Goal: Complete application form: Complete application form

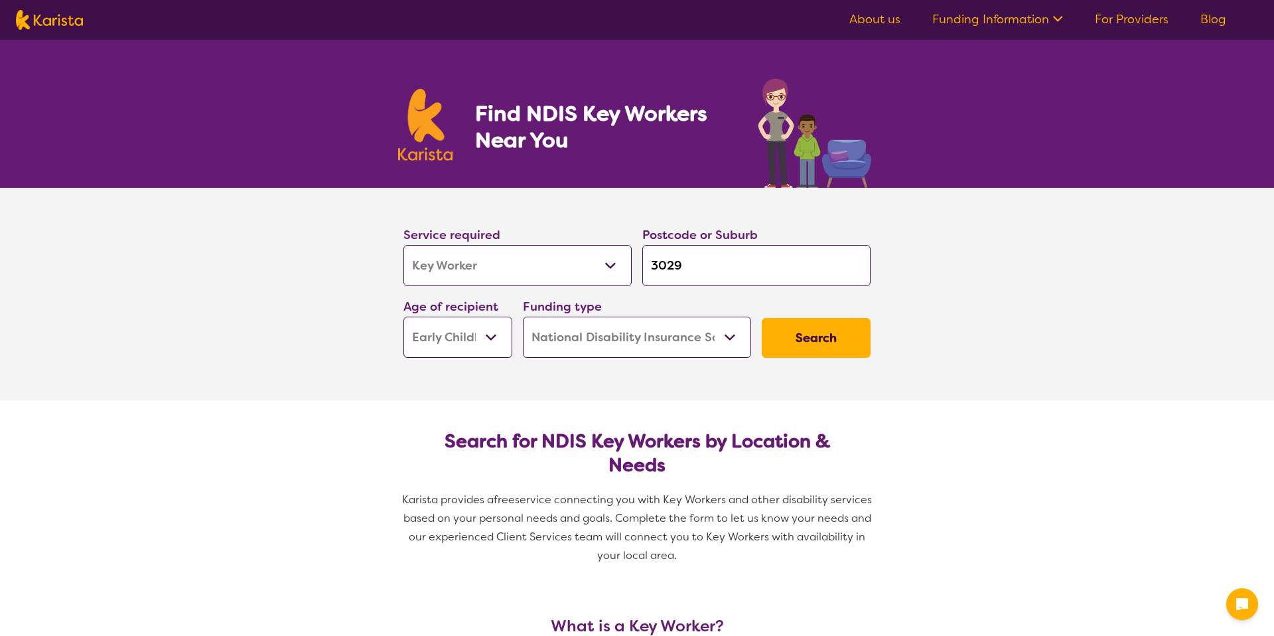
select select "Key Worker"
select select "EC"
select select "NDIS"
select select "Key Worker"
select select "EC"
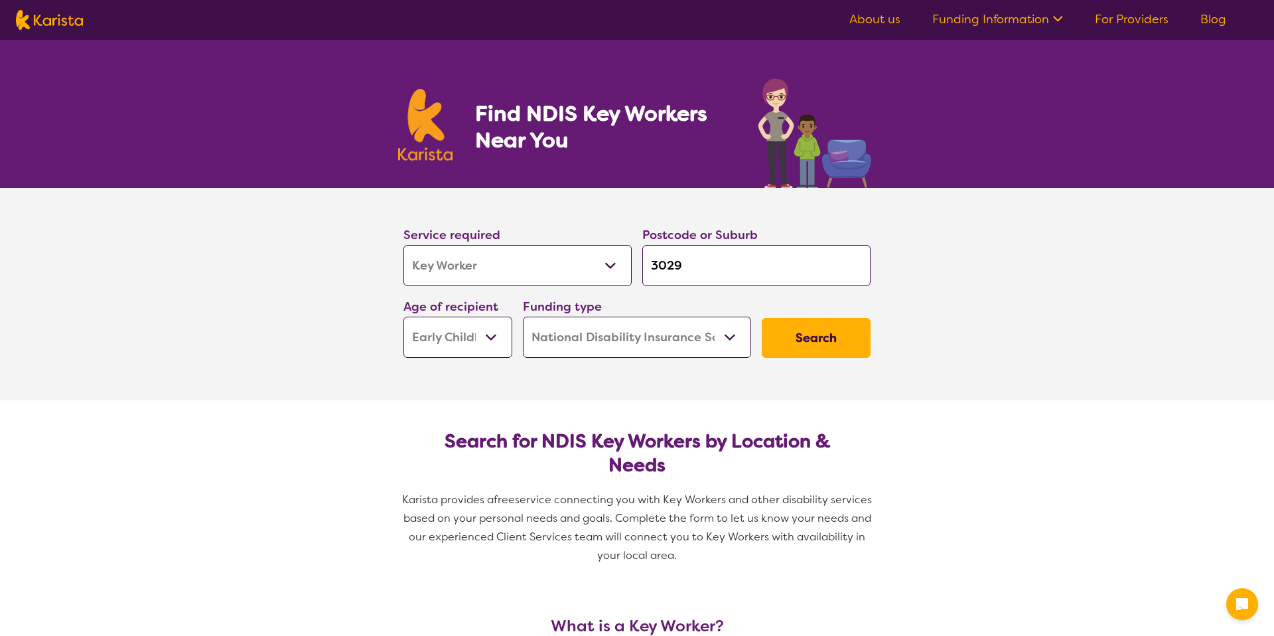
select select "NDIS"
click at [784, 335] on button "Search" at bounding box center [811, 338] width 109 height 40
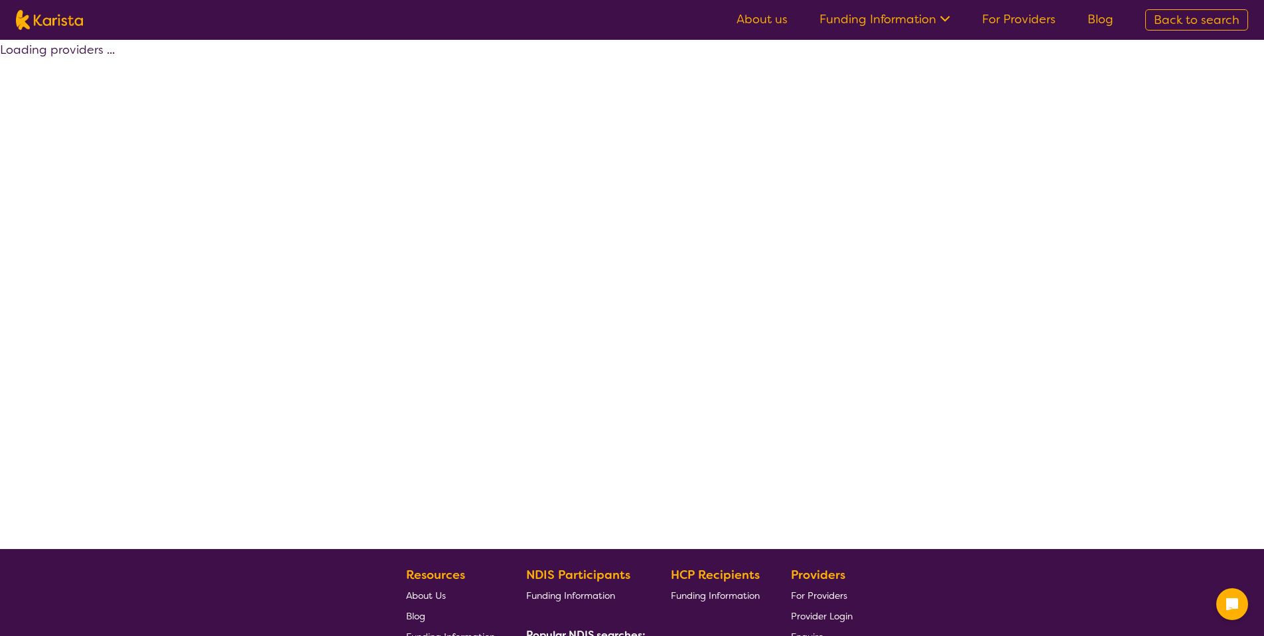
select select "by_score"
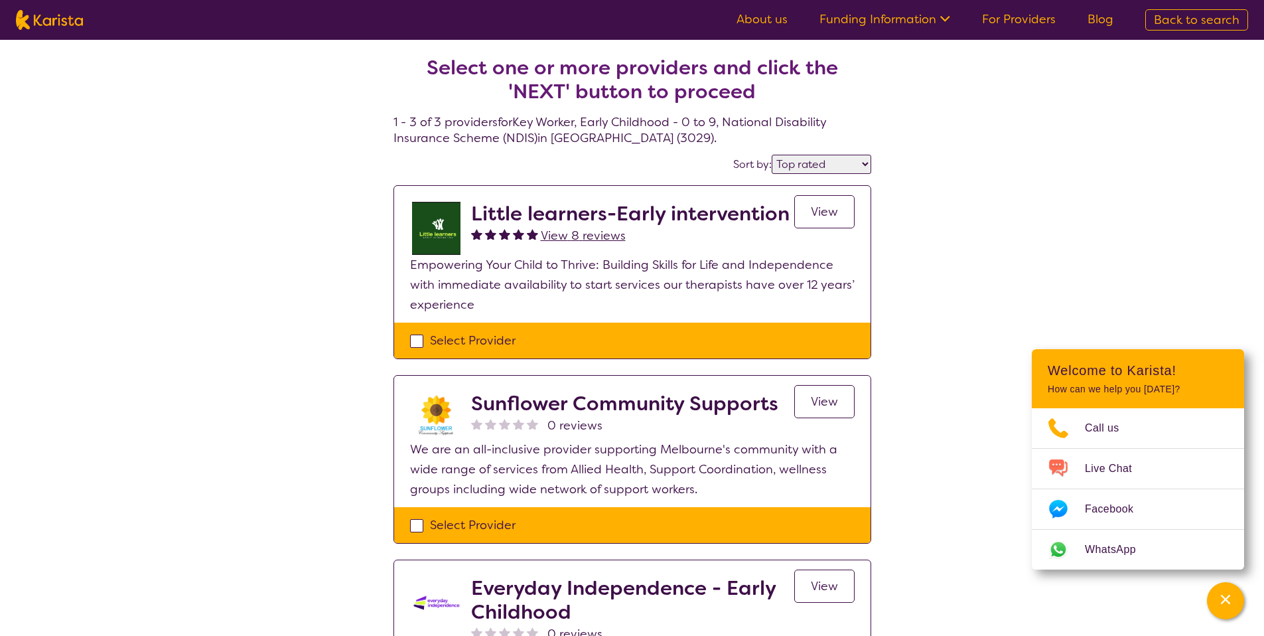
click at [447, 333] on div "Select Provider" at bounding box center [632, 340] width 445 height 20
checkbox input "true"
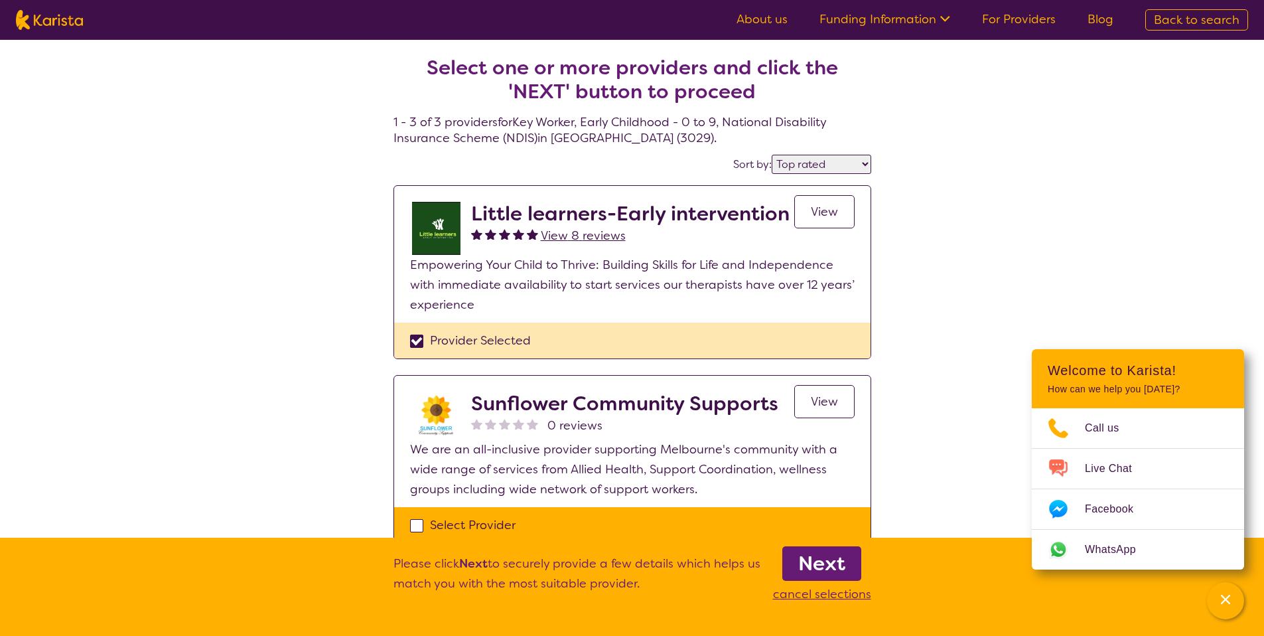
click at [834, 562] on b "Next" at bounding box center [821, 563] width 47 height 27
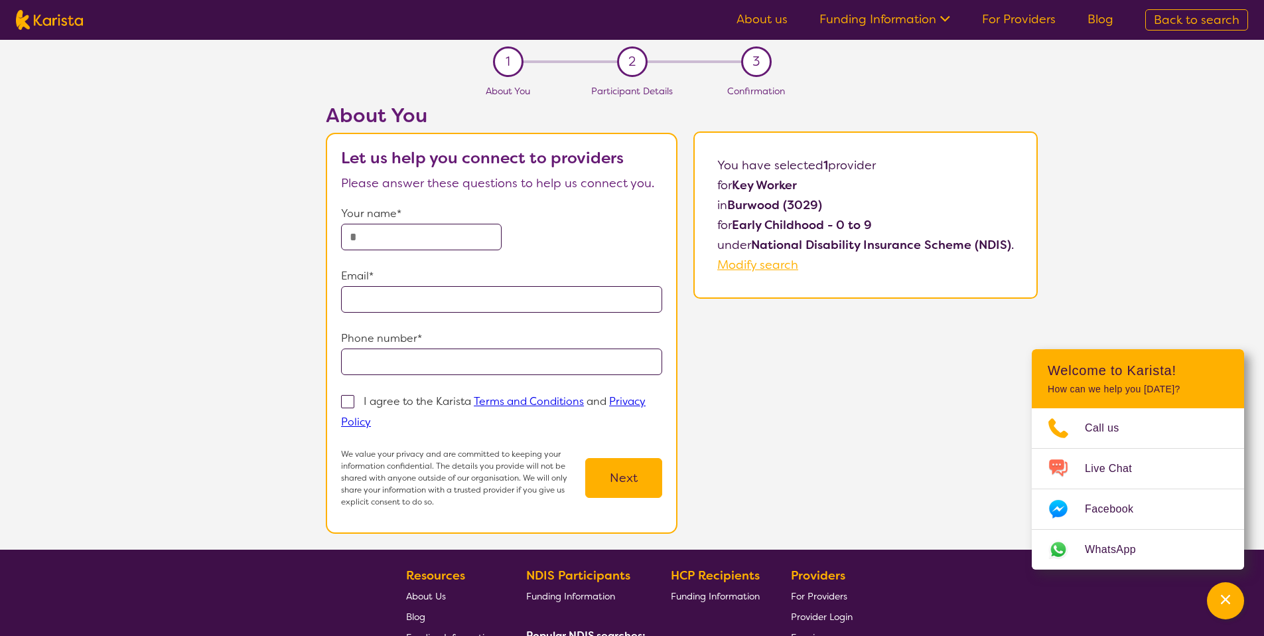
click at [403, 237] on input "text" at bounding box center [421, 237] width 161 height 27
type input "**********"
click at [405, 391] on div "I agree to the Karista Terms and Conditions and Privacy Policy" at bounding box center [501, 411] width 321 height 41
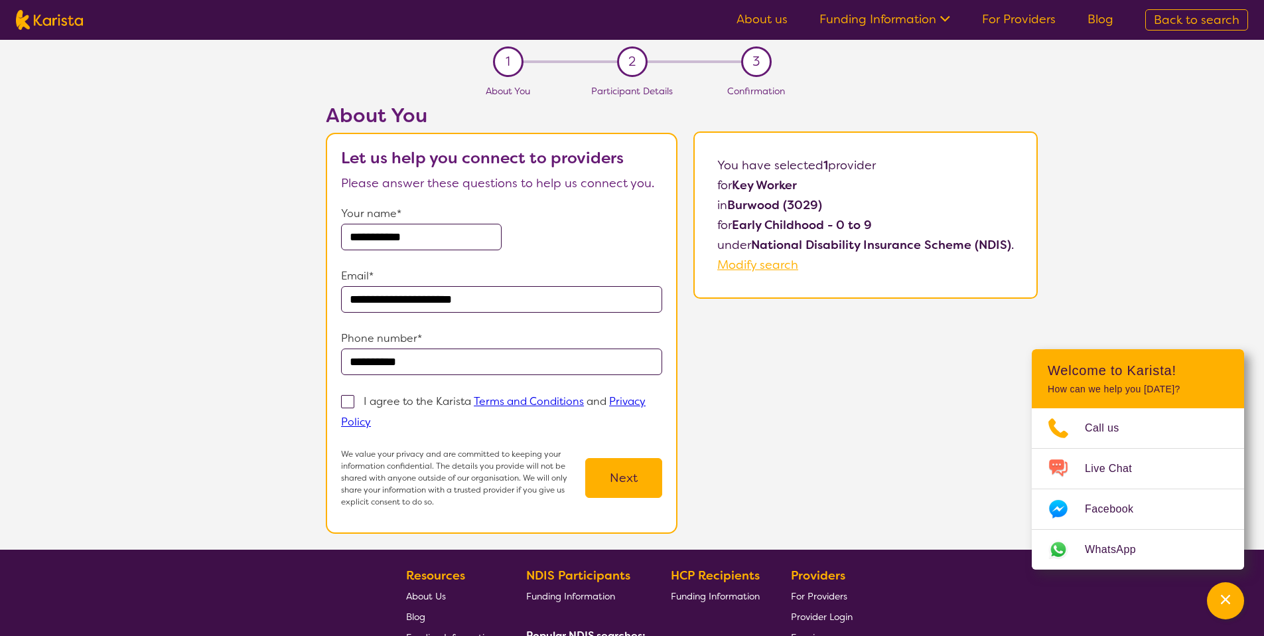
click at [429, 401] on p "I agree to the Karista Terms and Conditions and Privacy Policy" at bounding box center [493, 411] width 305 height 35
click at [380, 417] on input "I agree to the Karista Terms and Conditions and Privacy Policy" at bounding box center [375, 421] width 9 height 9
checkbox input "true"
click at [664, 494] on section "**********" at bounding box center [502, 333] width 352 height 401
click at [625, 485] on button "Next" at bounding box center [623, 478] width 77 height 40
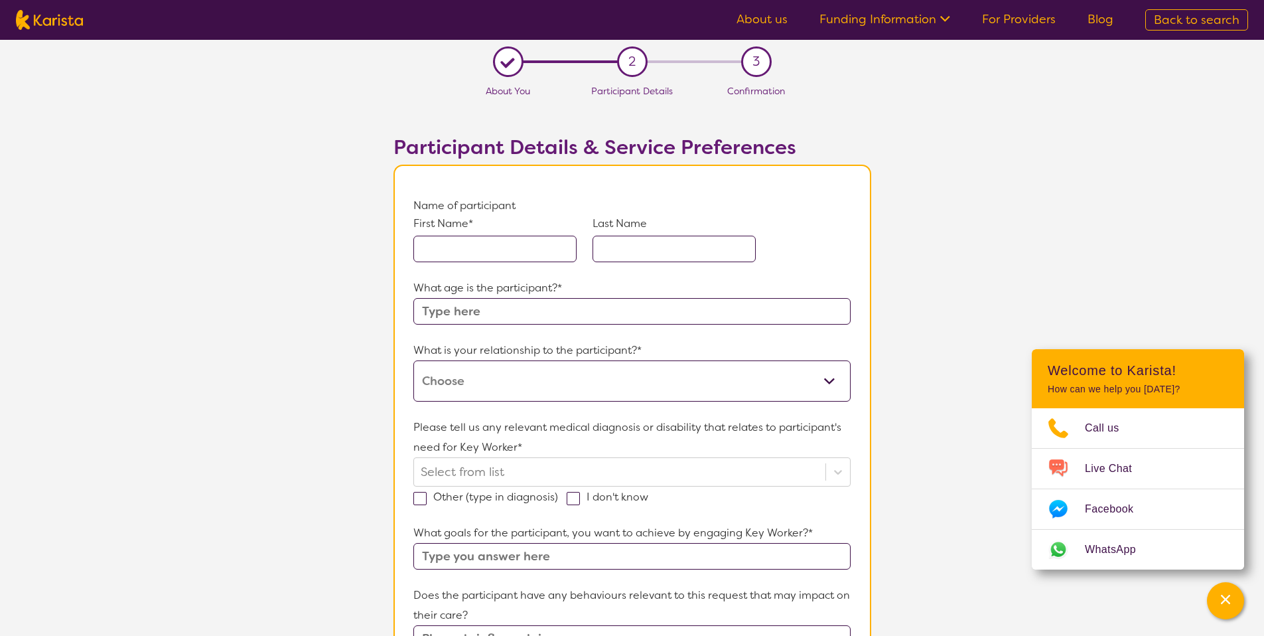
click at [461, 242] on input "text" at bounding box center [494, 249] width 163 height 27
type input "A"
type input "B"
type input "1"
type input "6"
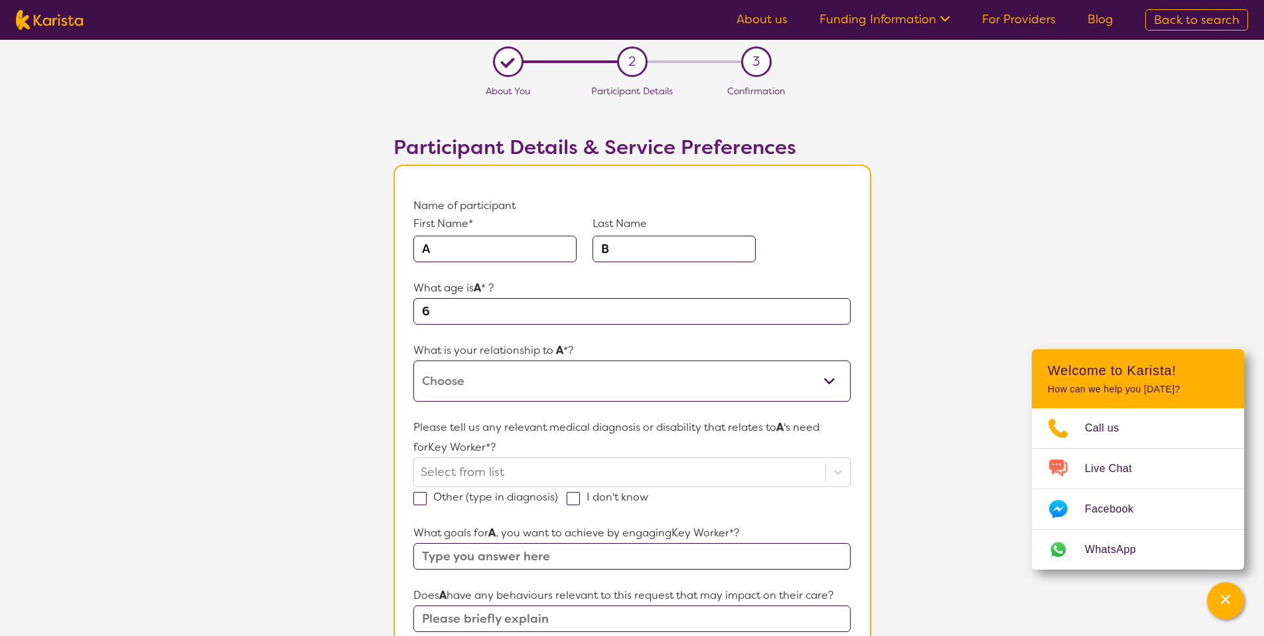
click at [552, 374] on select "This request is for myself I am their parent I am their child I am their spouse…" at bounding box center [631, 380] width 437 height 41
click at [519, 386] on select "This request is for myself I am their parent I am their child I am their spouse…" at bounding box center [631, 380] width 437 height 41
select select "I am their parent"
click at [581, 502] on label "I don't know" at bounding box center [612, 497] width 90 height 14
click at [648, 500] on input "I don't know" at bounding box center [652, 496] width 9 height 9
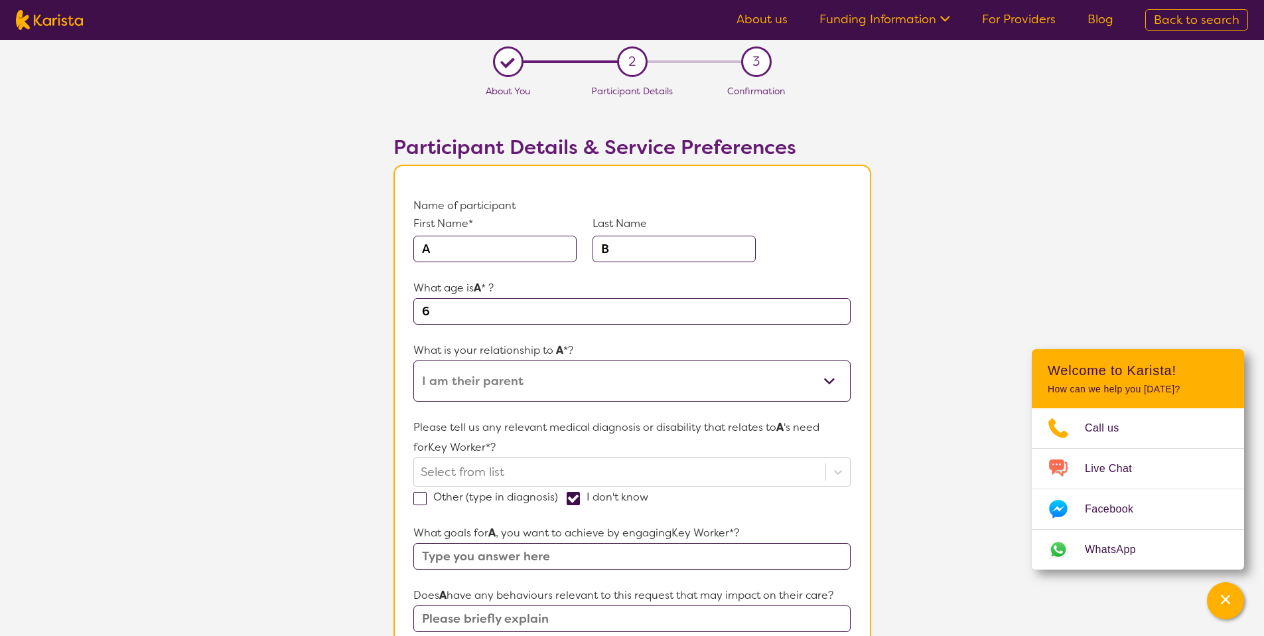
checkbox input "true"
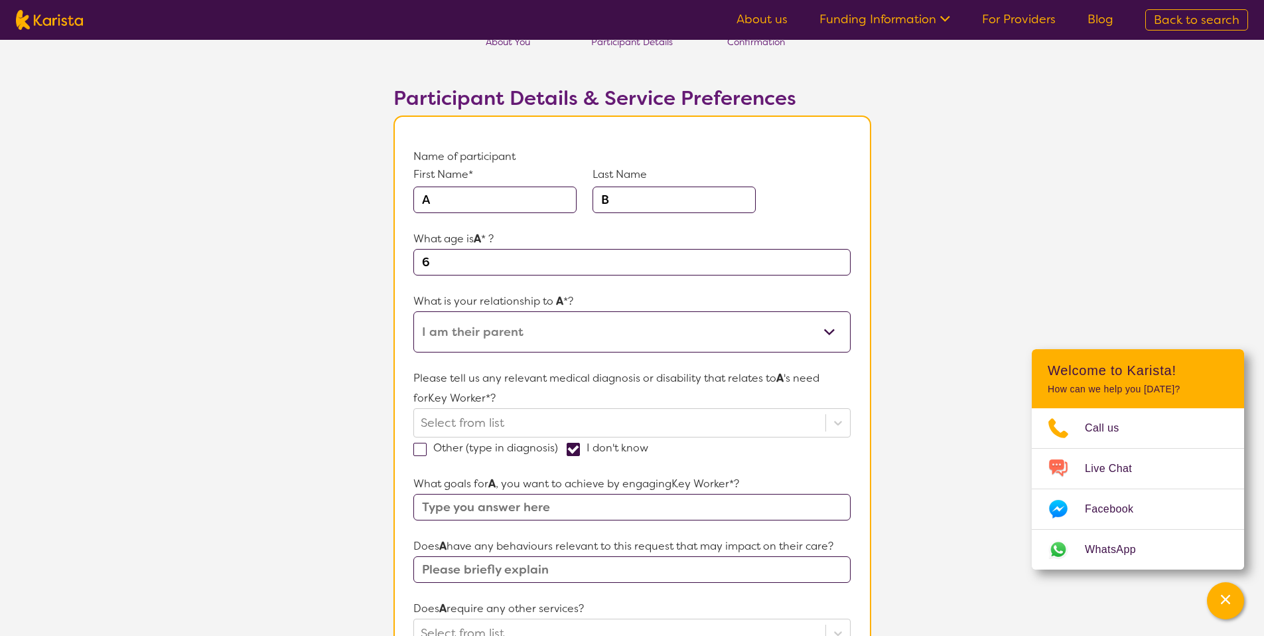
scroll to position [116, 0]
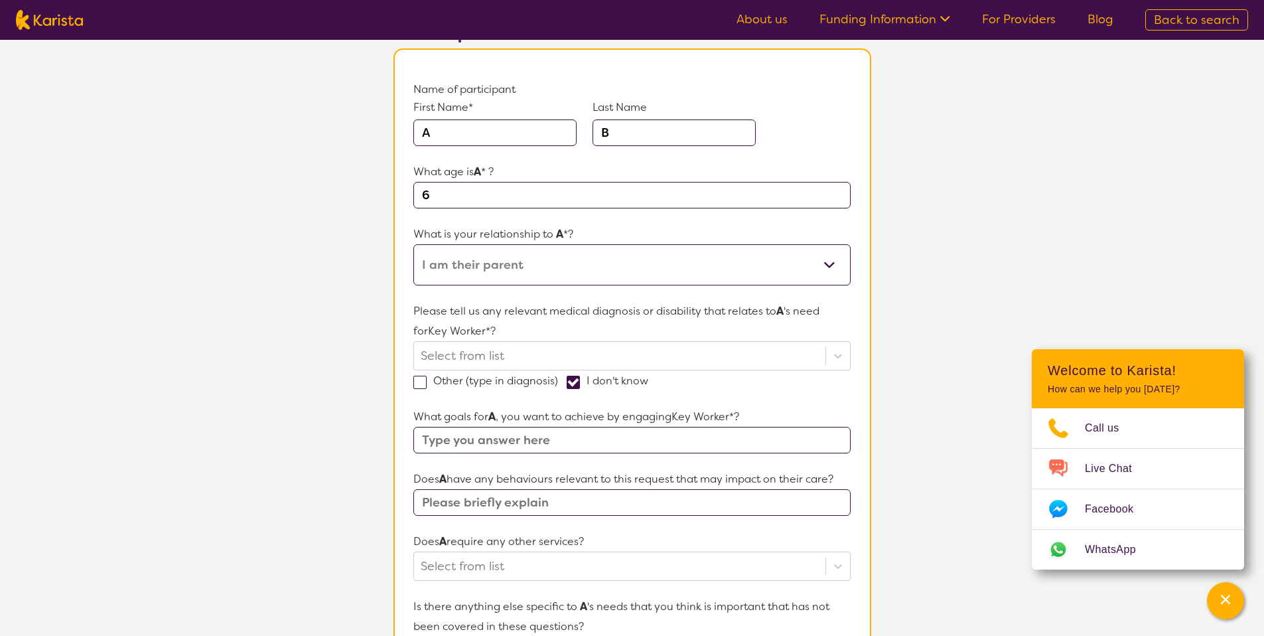
click at [541, 457] on form "Name of participant First Name* A Last Name B What age is A * ? 6 What is your …" at bounding box center [631, 527] width 437 height 895
click at [536, 442] on input "text" at bounding box center [631, 440] width 437 height 27
type input "test"
click at [523, 502] on input "text" at bounding box center [631, 502] width 437 height 27
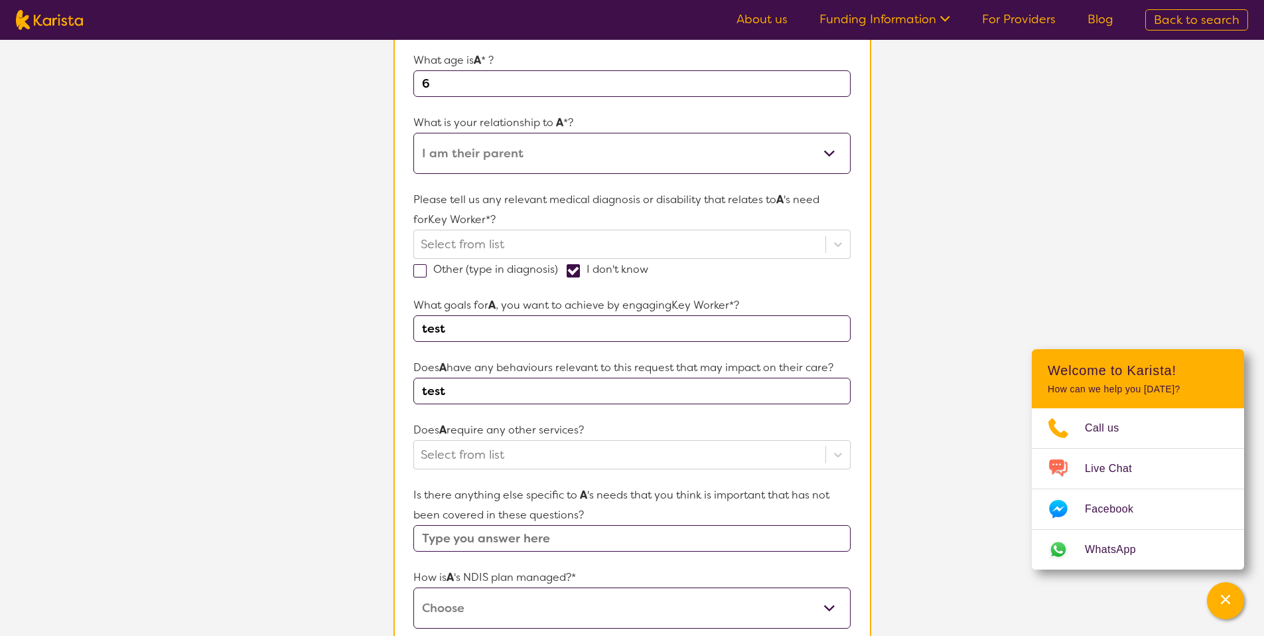
scroll to position [235, 0]
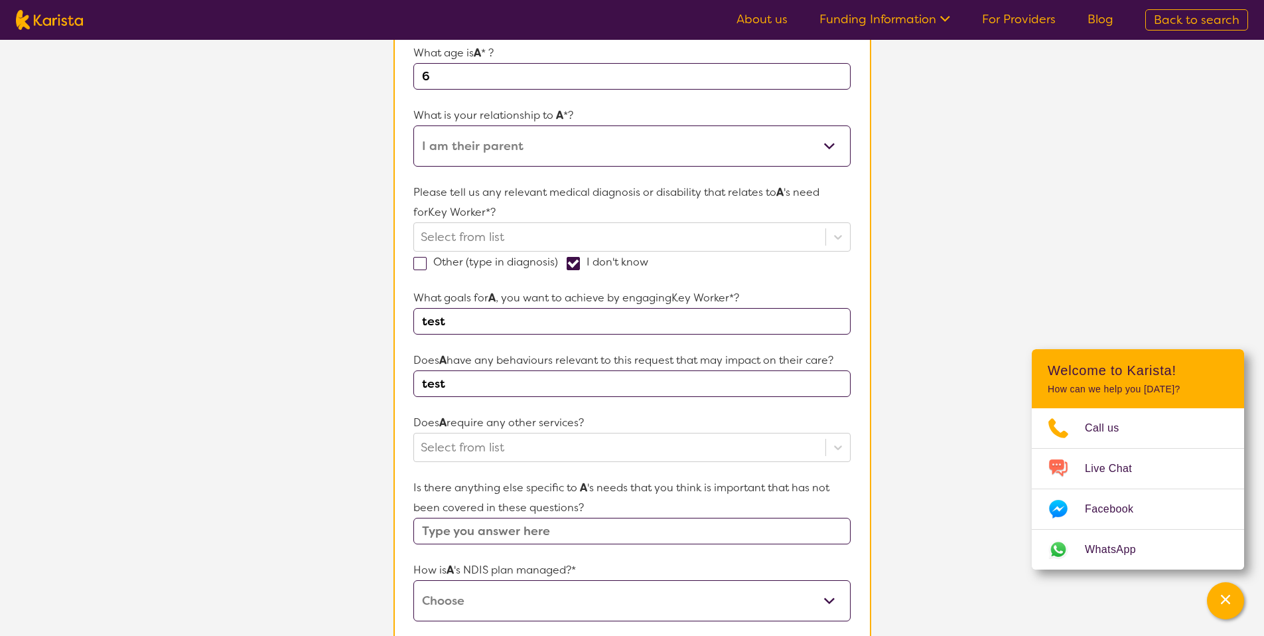
type input "test"
click at [518, 530] on input "text" at bounding box center [631, 531] width 437 height 27
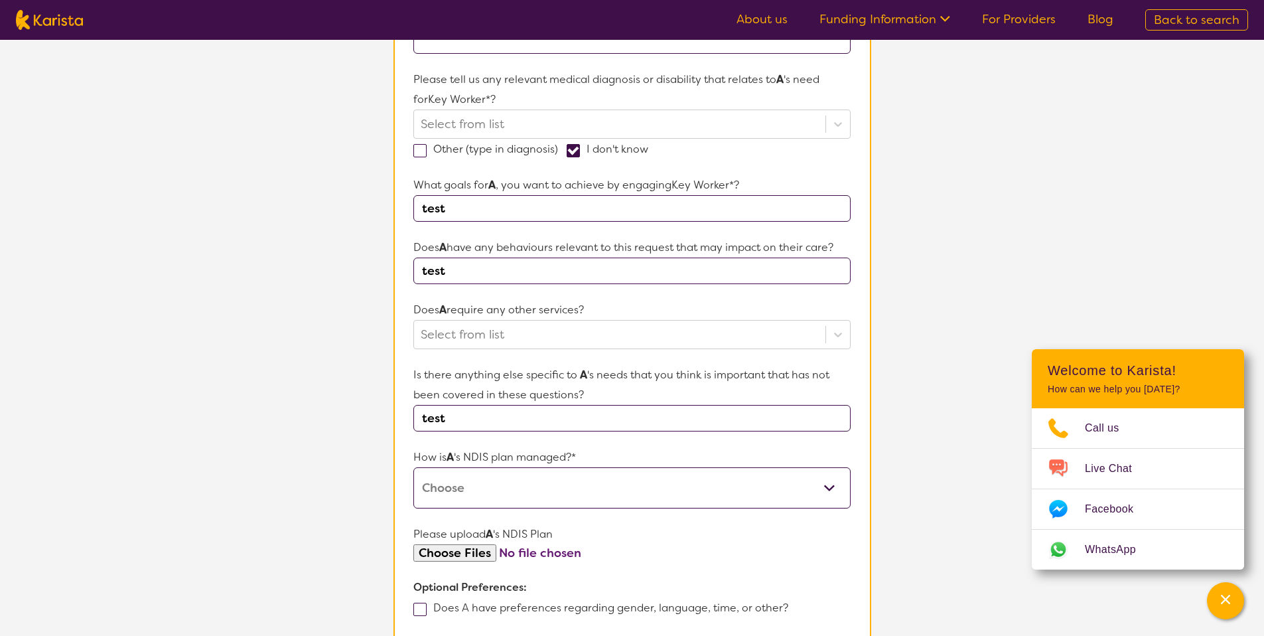
scroll to position [494, 0]
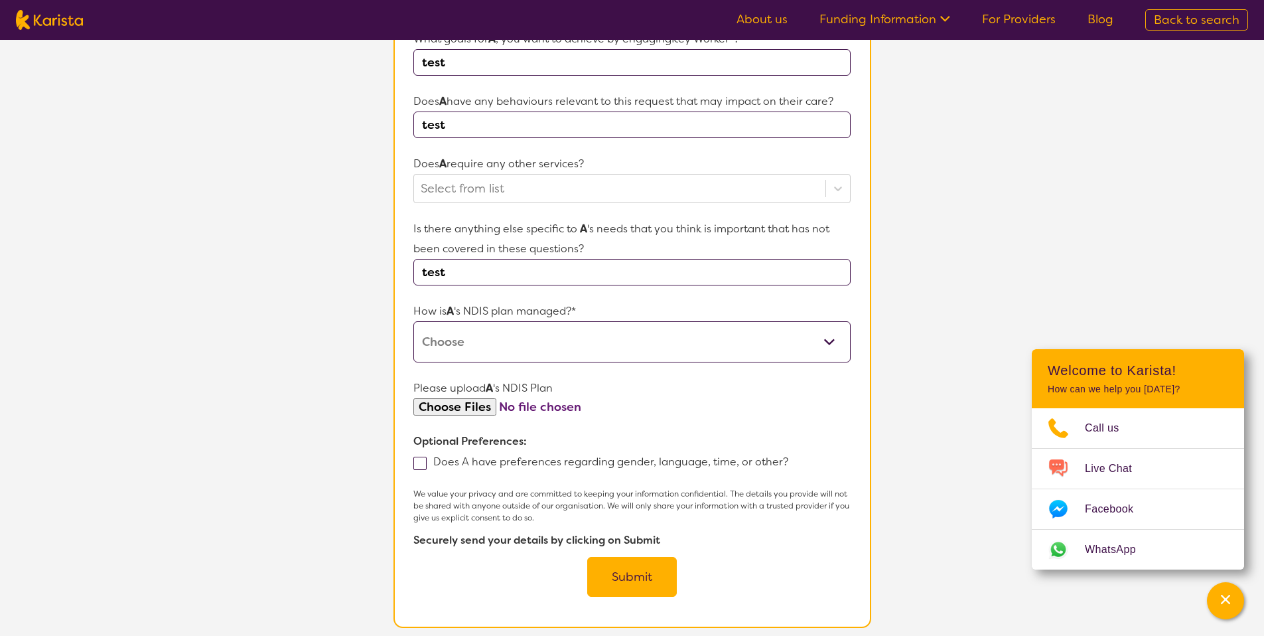
type input "test"
click at [499, 343] on select "Self-managed NDIS plan Managed by a registered plan management provider (not th…" at bounding box center [631, 341] width 437 height 41
select select "Self Managed"
click at [475, 405] on input "file" at bounding box center [631, 407] width 437 height 18
type input "C:\fakepath\[PERSON_NAME] plan.pdf"
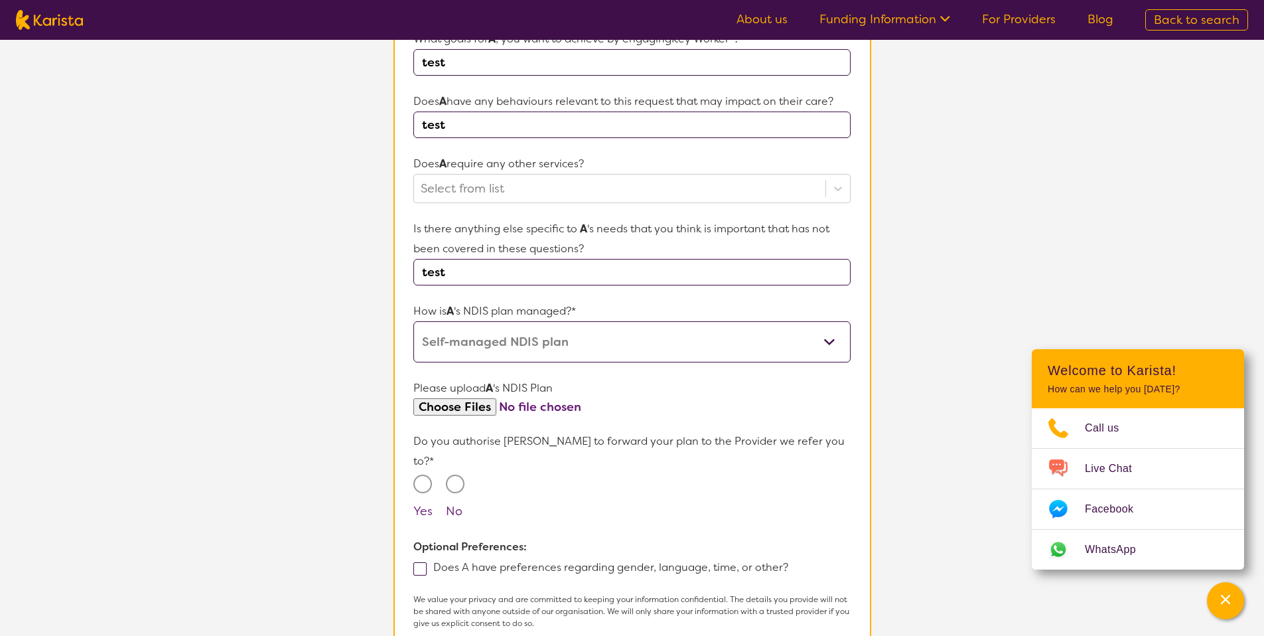
click at [427, 475] on input "Yes" at bounding box center [422, 484] width 19 height 19
radio input "true"
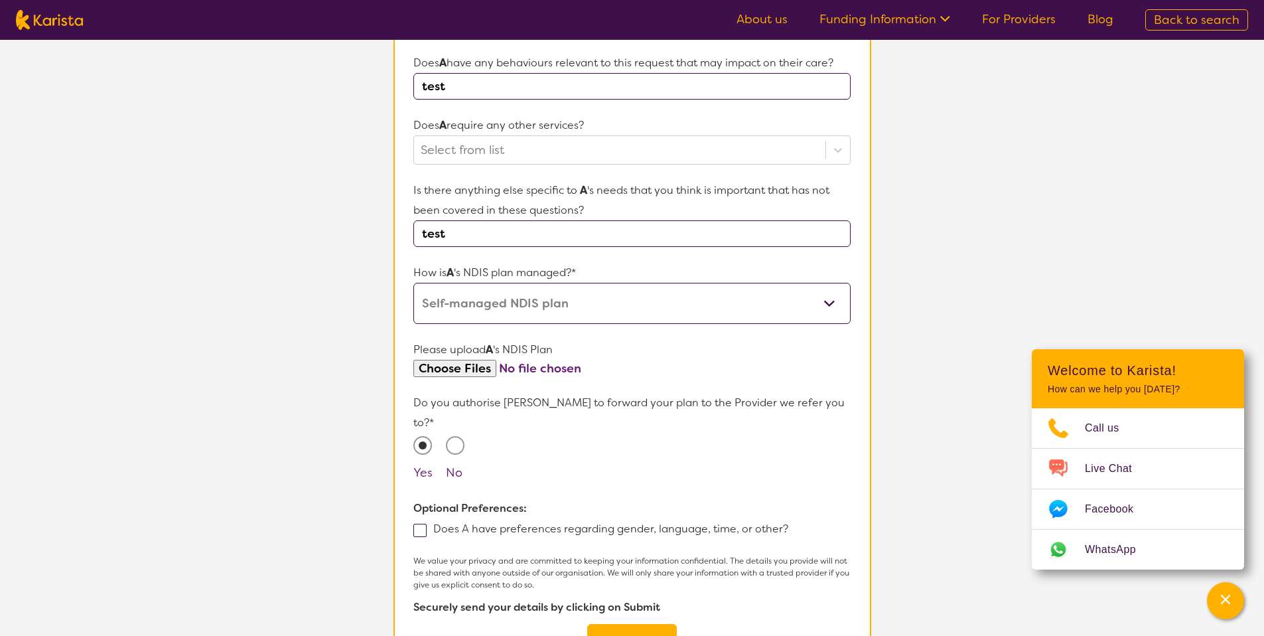
scroll to position [737, 0]
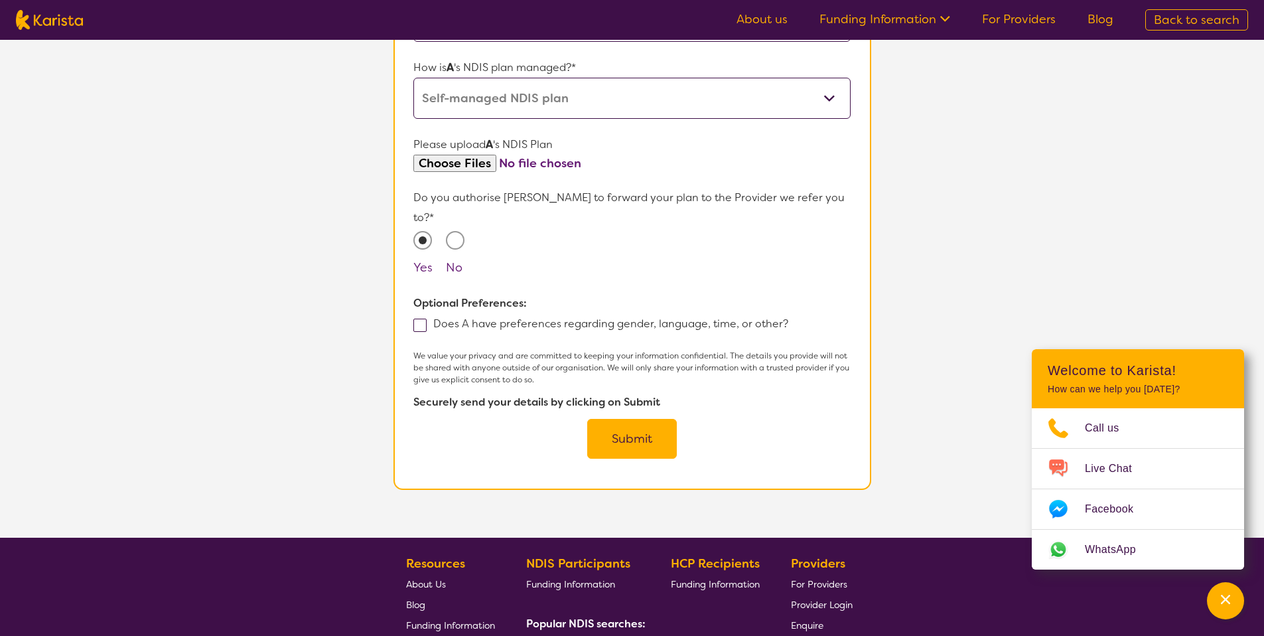
click at [605, 419] on button "Submit" at bounding box center [632, 439] width 90 height 40
